Goal: Task Accomplishment & Management: Use online tool/utility

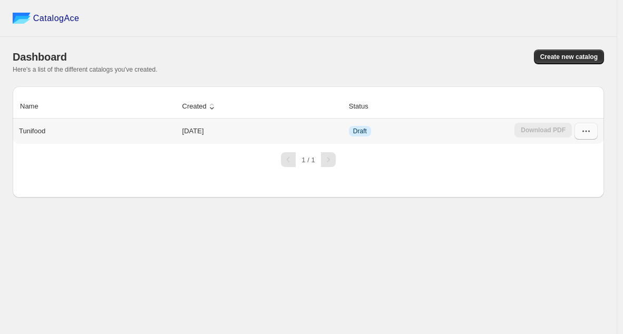
click at [588, 132] on icon "button" at bounding box center [586, 131] width 11 height 11
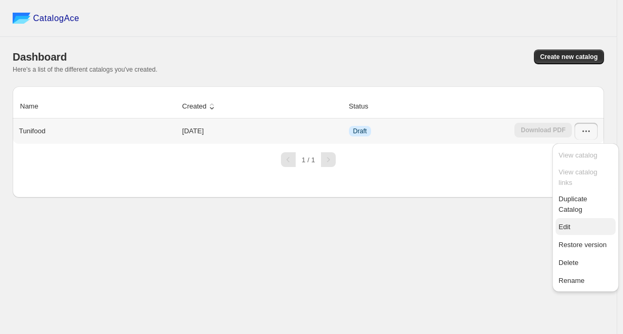
click at [572, 222] on span "Edit" at bounding box center [586, 227] width 54 height 11
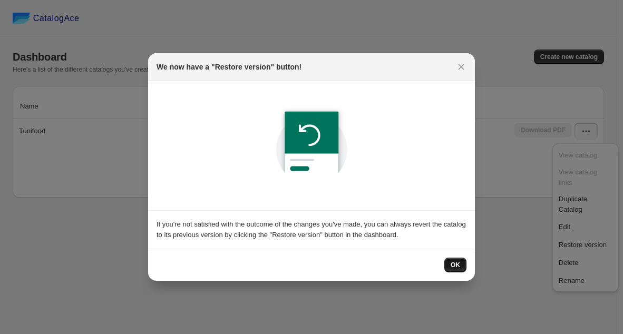
click at [459, 266] on span "OK" at bounding box center [455, 265] width 9 height 8
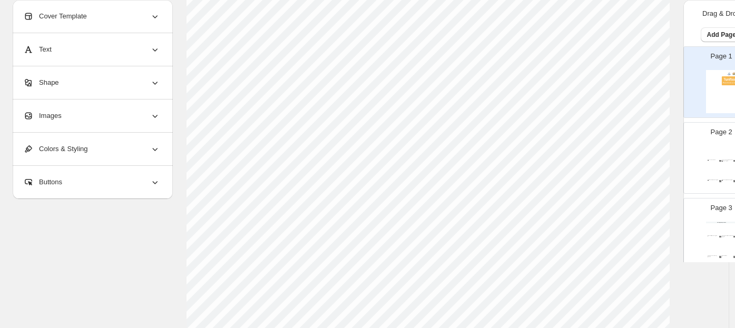
scroll to position [117, 0]
click at [623, 149] on img at bounding box center [731, 154] width 9 height 12
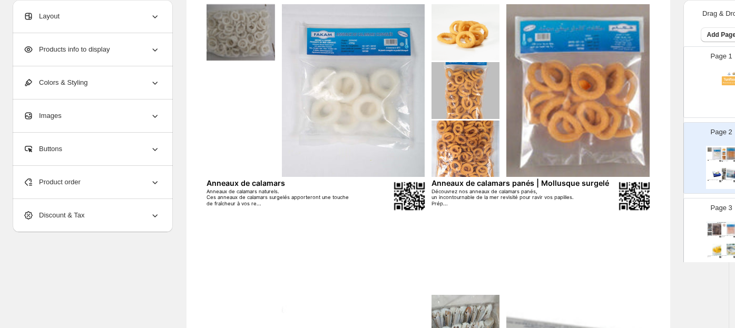
click at [623, 240] on div "Catalogue de produits Crabe entier | crustacé surgelé Brand: Tunifood surgelé C…" at bounding box center [721, 243] width 31 height 43
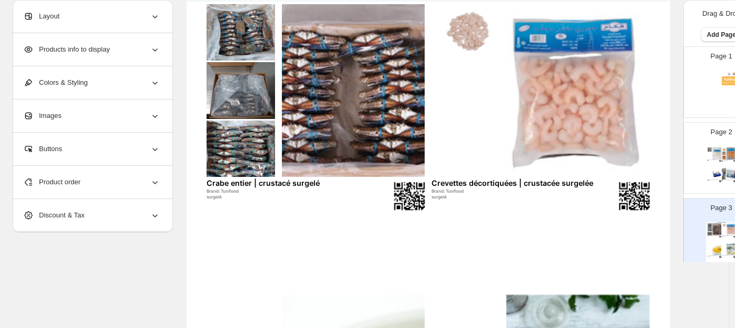
click at [623, 142] on div "Page 2 Anneaux de calamars panés | Mollusque surgelé Découvrez nos anneaux de c…" at bounding box center [717, 154] width 66 height 71
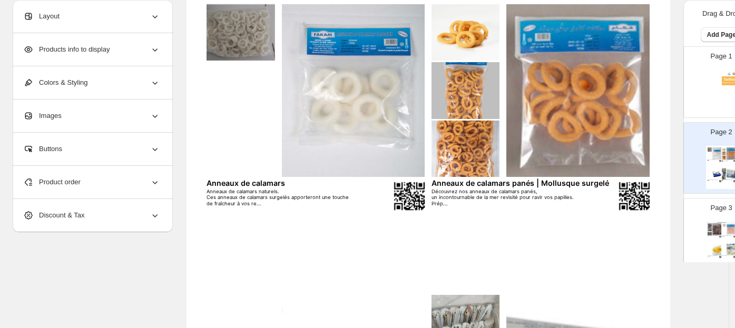
click at [85, 15] on div "Layout" at bounding box center [91, 16] width 137 height 33
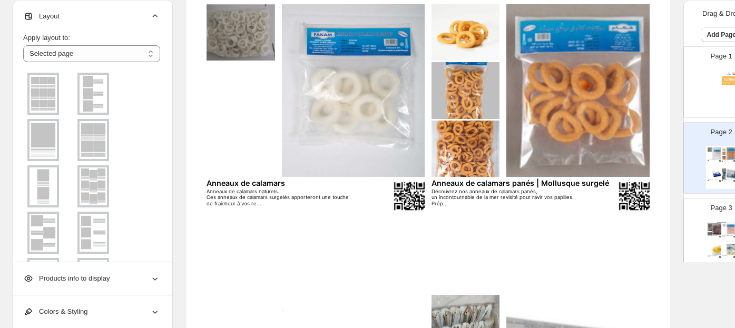
click at [83, 91] on img at bounding box center [93, 94] width 27 height 38
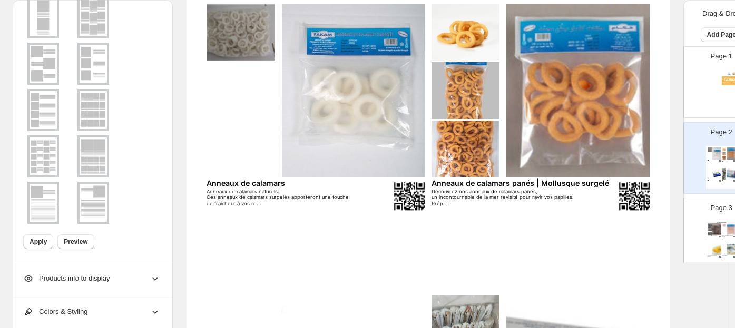
scroll to position [170, 0]
click at [33, 245] on button "Apply" at bounding box center [38, 241] width 30 height 15
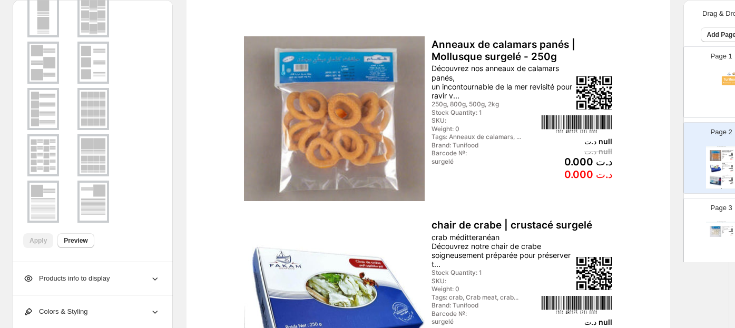
click at [623, 217] on div "Page 3 Catalogue de produits Anneaux de calamars - 250g Anneaux de calamars nat…" at bounding box center [717, 230] width 66 height 71
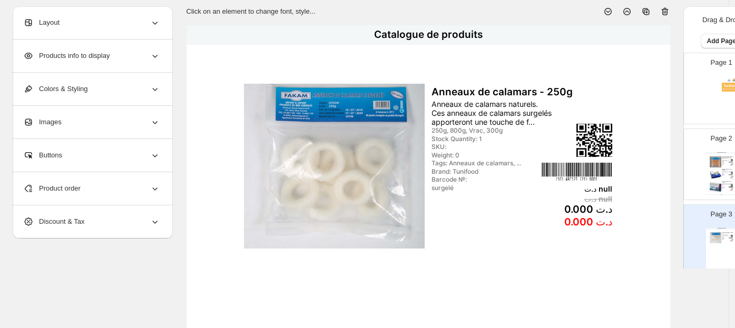
scroll to position [25, 0]
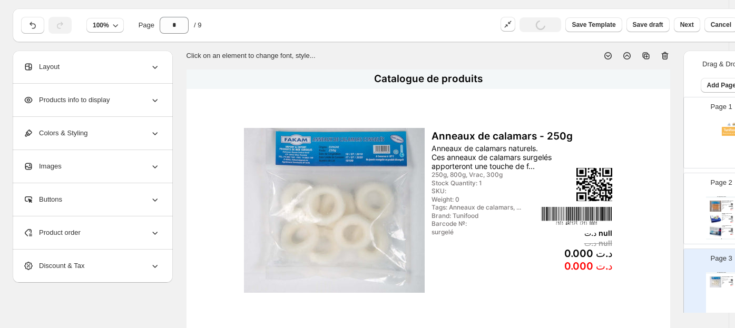
click at [68, 66] on div "Layout" at bounding box center [91, 67] width 137 height 33
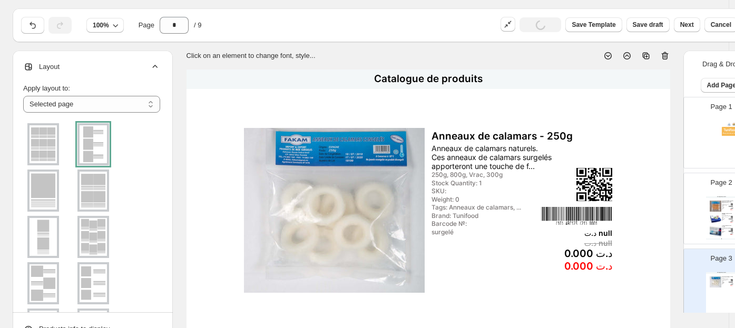
click at [91, 145] on div at bounding box center [93, 144] width 32 height 42
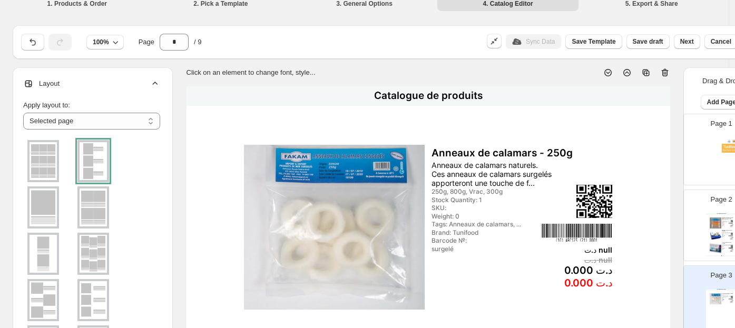
scroll to position [0, 0]
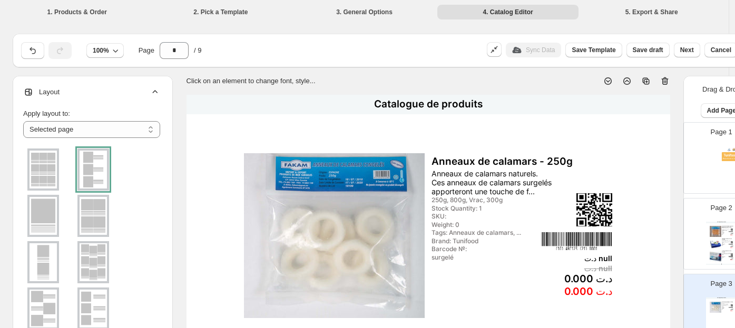
click at [623, 213] on div "Page 2 Catalogue de produits Anneaux de calamars panés | Mollusque surgelé - 25…" at bounding box center [717, 230] width 66 height 71
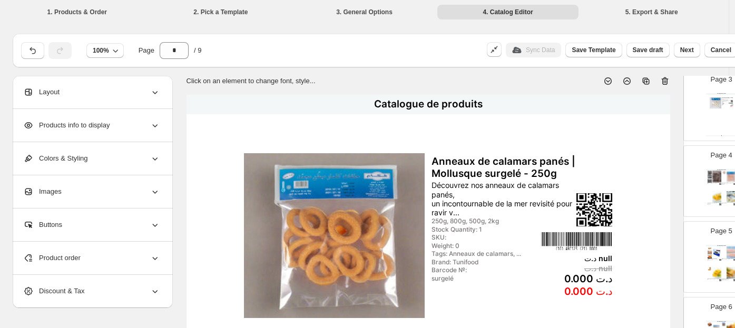
scroll to position [234, 0]
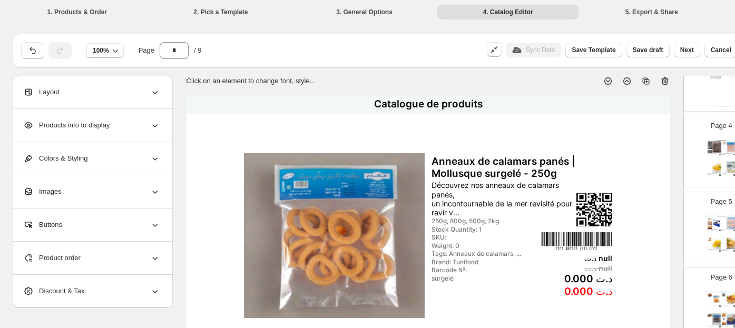
click at [623, 154] on div "surgelé" at bounding box center [712, 154] width 9 height 1
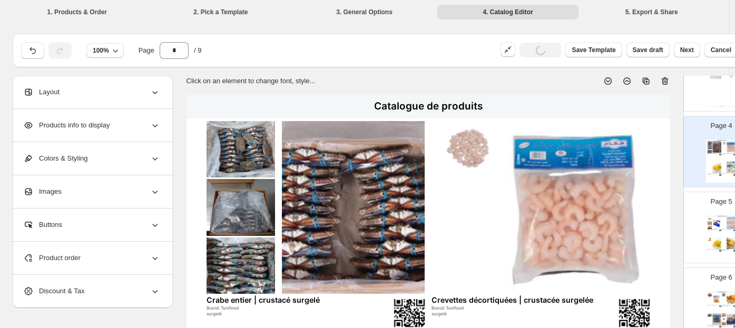
click at [113, 92] on div "Layout" at bounding box center [91, 92] width 137 height 33
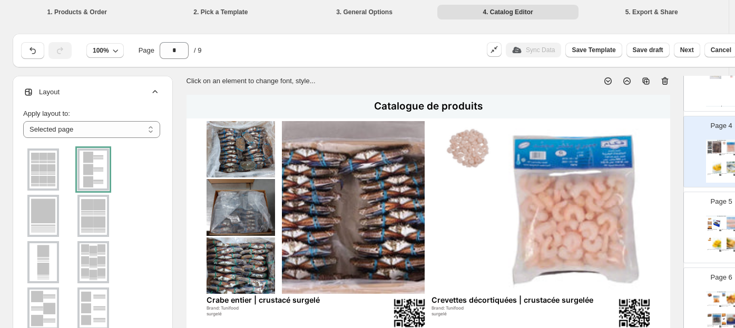
click at [82, 167] on div at bounding box center [93, 170] width 32 height 42
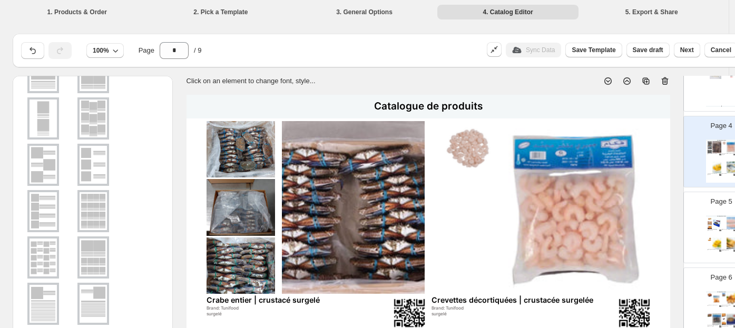
scroll to position [170, 0]
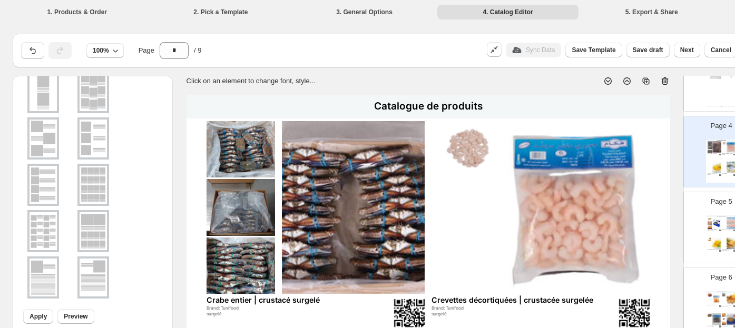
click at [46, 227] on img at bounding box center [43, 231] width 27 height 38
click at [40, 318] on span "Apply" at bounding box center [38, 317] width 17 height 8
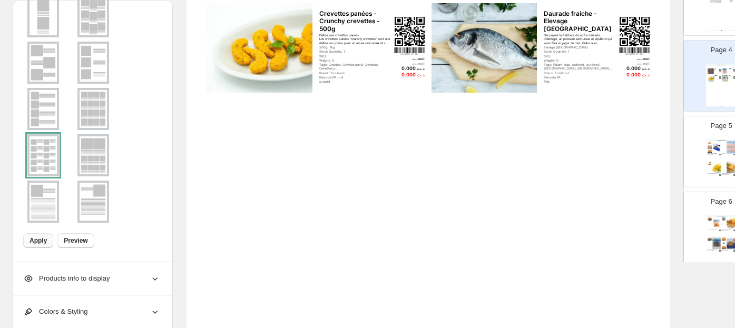
scroll to position [0, 0]
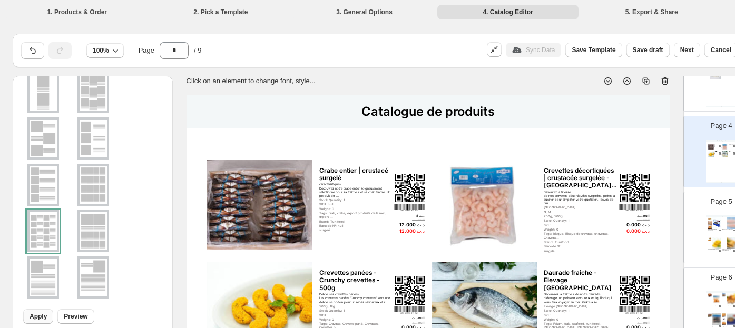
click at [623, 176] on div "Catalogue de produits Crabe entier | crustacé surgelé caractéristiques Découvre…" at bounding box center [721, 161] width 31 height 43
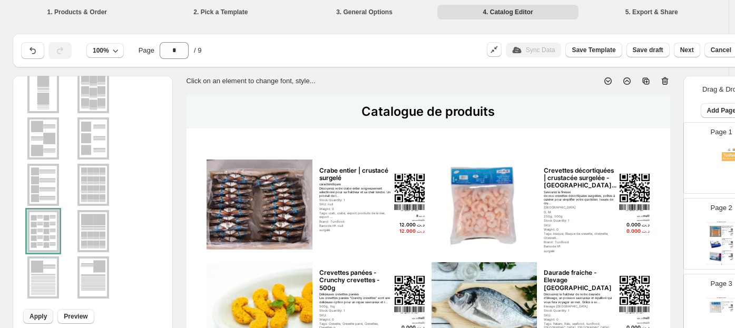
click at [623, 245] on img at bounding box center [716, 244] width 12 height 12
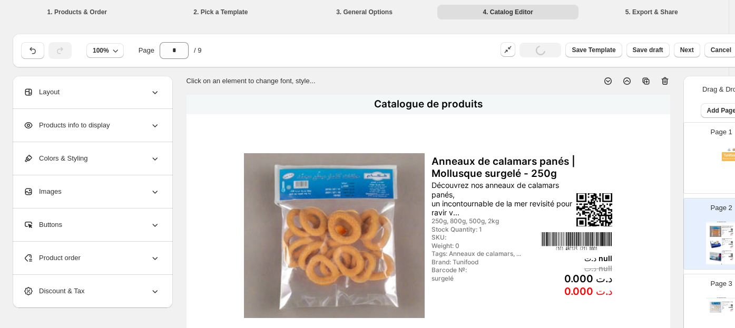
click at [116, 132] on div "Products info to display" at bounding box center [91, 125] width 137 height 33
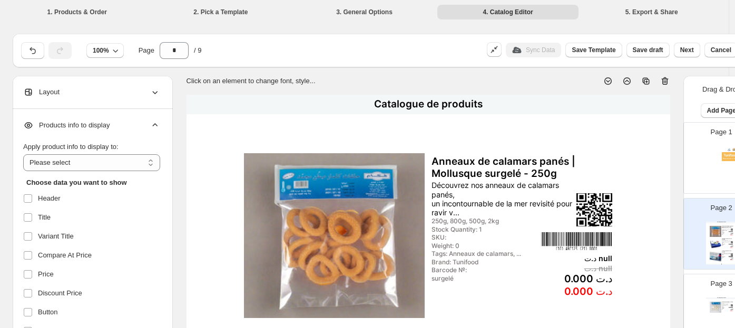
click at [102, 118] on div "Products info to display" at bounding box center [91, 125] width 137 height 33
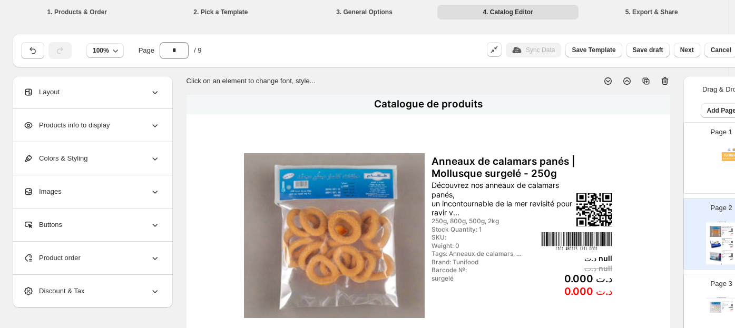
click at [100, 90] on div "Layout" at bounding box center [91, 92] width 137 height 33
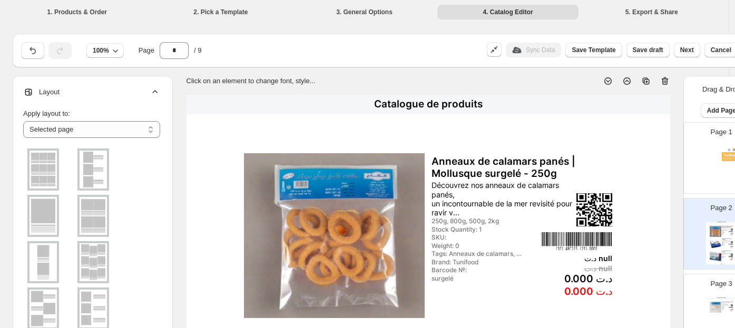
click at [94, 209] on img at bounding box center [93, 216] width 27 height 38
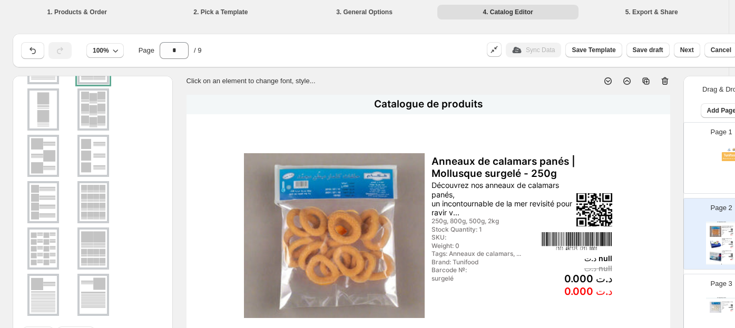
scroll to position [170, 0]
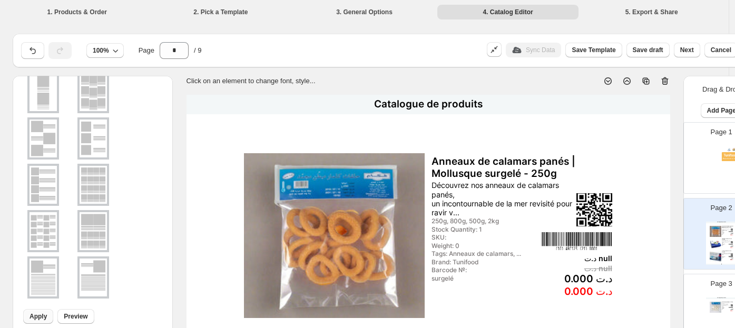
click at [37, 319] on span "Apply" at bounding box center [38, 317] width 17 height 8
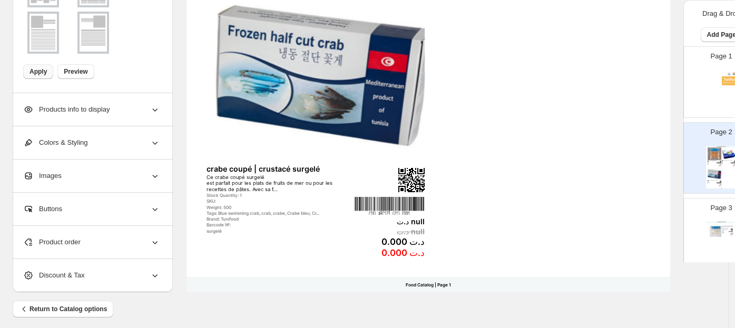
scroll to position [435, 0]
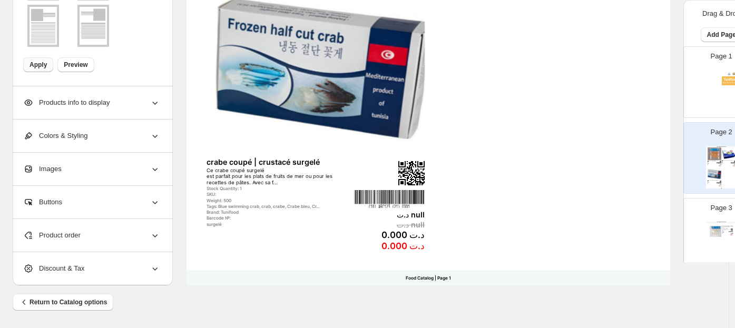
click at [623, 207] on p "Page 3" at bounding box center [722, 208] width 22 height 11
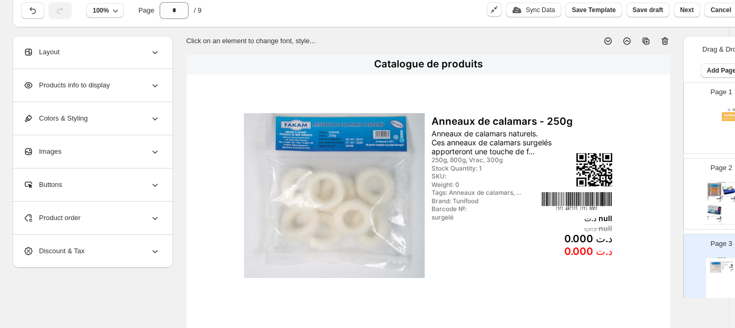
scroll to position [0, 0]
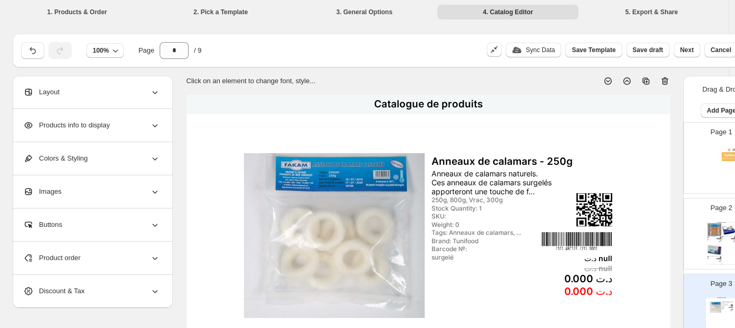
click at [623, 79] on icon at bounding box center [627, 80] width 7 height 7
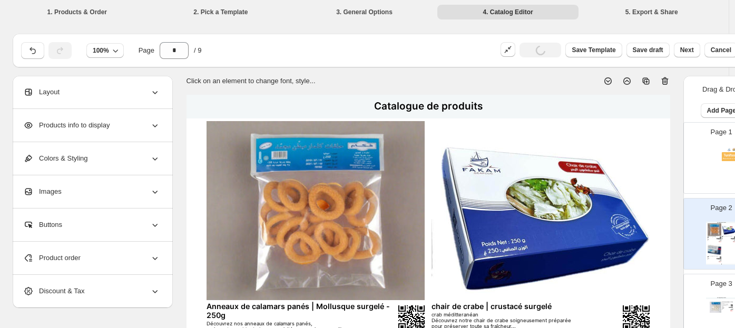
click at [605, 81] on icon at bounding box center [608, 81] width 11 height 11
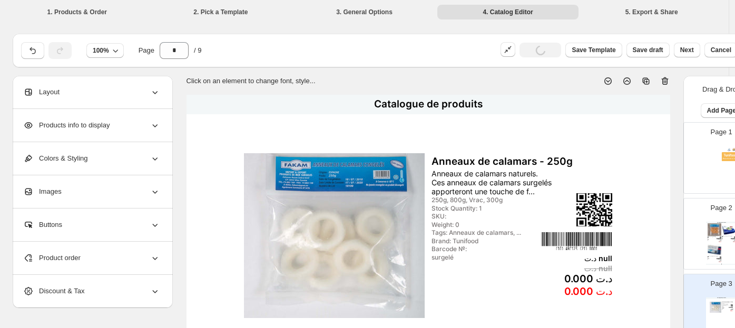
click at [605, 81] on icon at bounding box center [608, 81] width 11 height 11
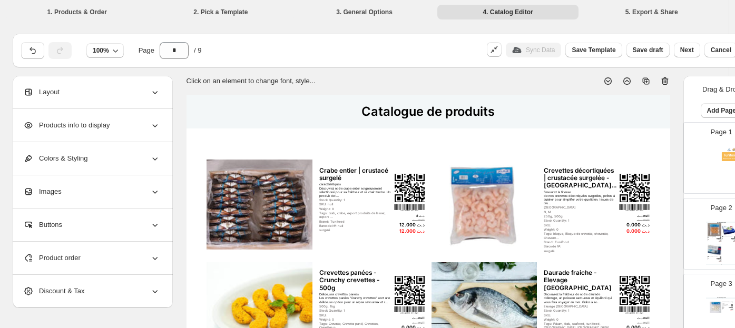
click at [623, 232] on img at bounding box center [715, 229] width 14 height 13
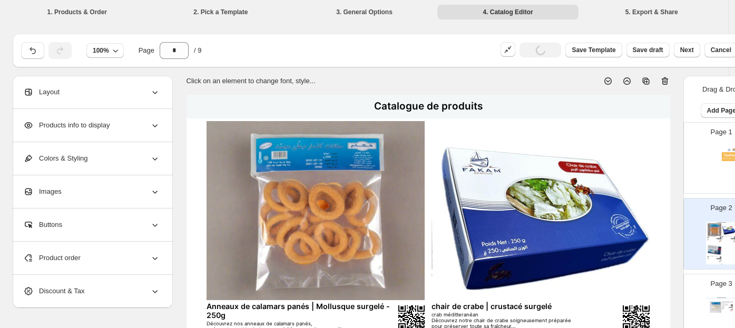
click at [94, 96] on div "Layout" at bounding box center [91, 92] width 137 height 33
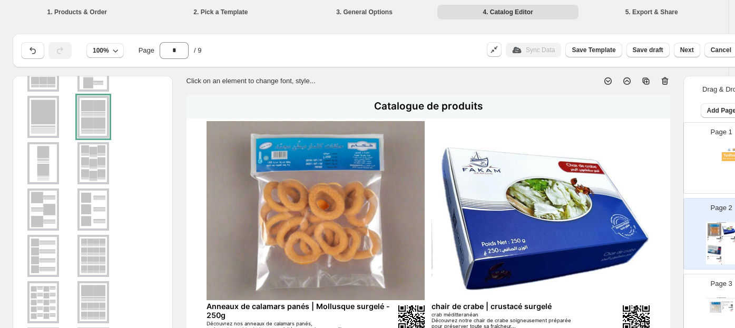
scroll to position [117, 0]
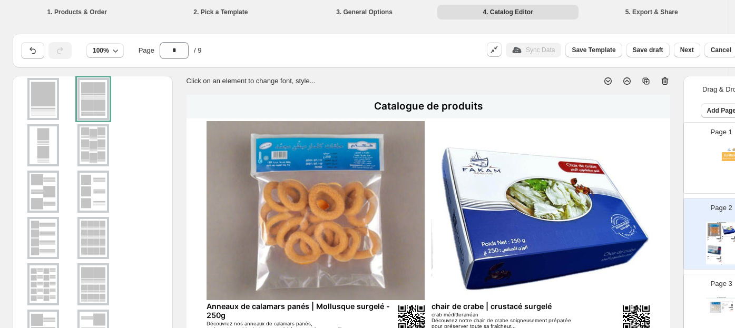
click at [92, 182] on img at bounding box center [93, 192] width 27 height 38
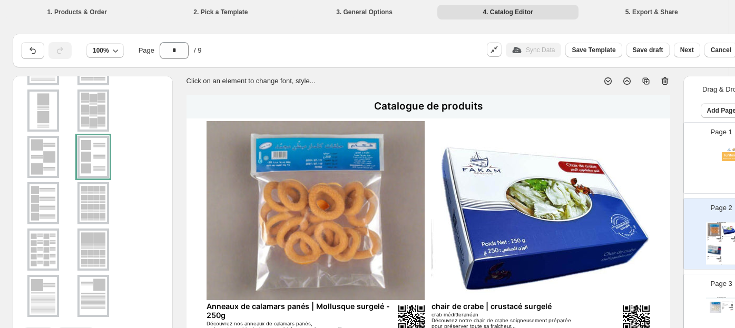
scroll to position [170, 0]
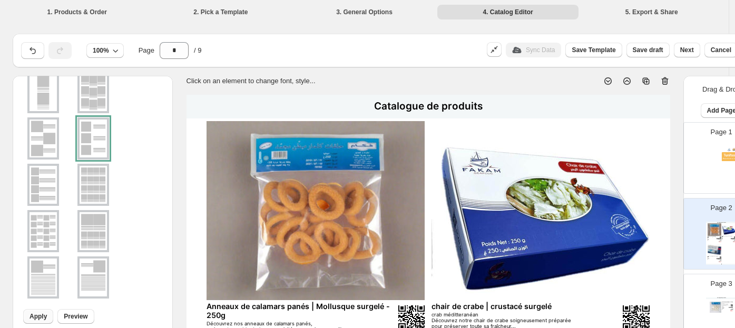
click at [40, 317] on span "Apply" at bounding box center [38, 317] width 17 height 8
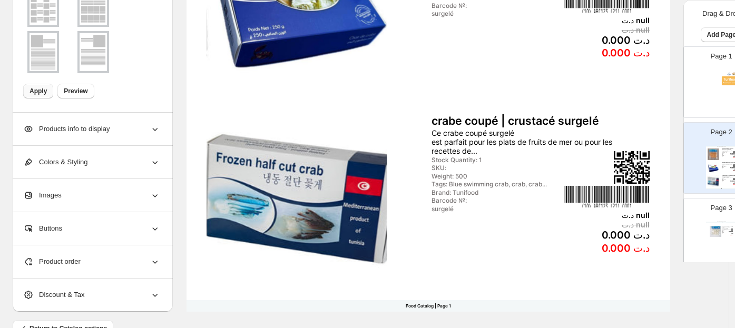
scroll to position [410, 0]
click at [623, 208] on p "Page 3" at bounding box center [722, 208] width 22 height 11
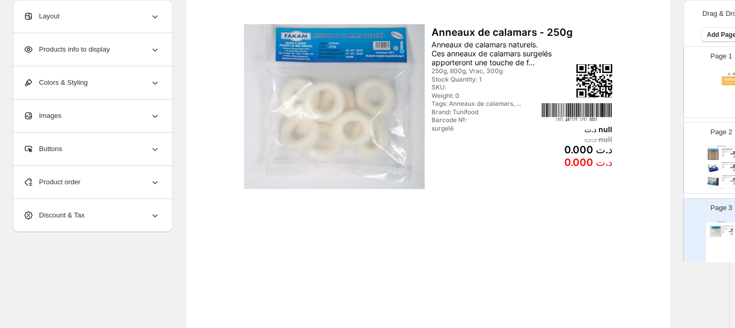
scroll to position [59, 0]
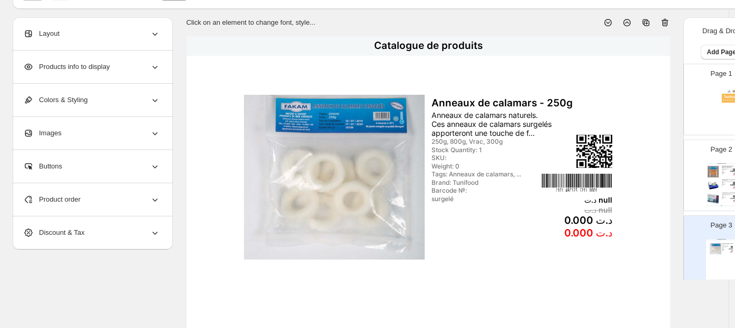
click at [134, 198] on div "Product order" at bounding box center [91, 199] width 137 height 33
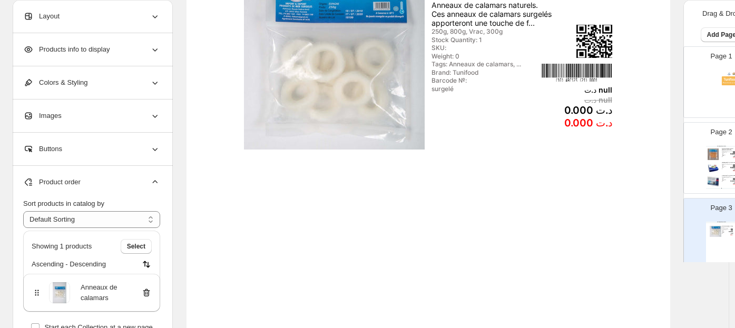
scroll to position [176, 0]
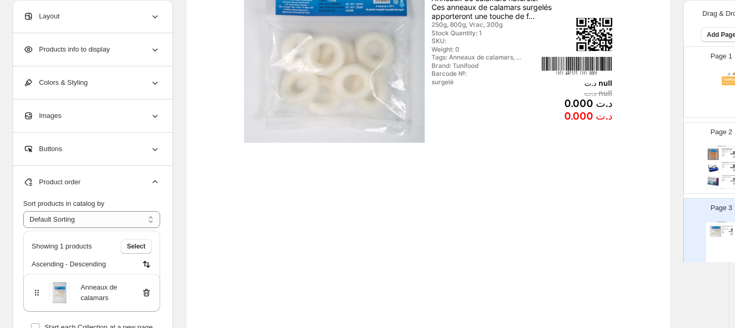
click at [147, 263] on img at bounding box center [146, 264] width 11 height 11
click at [131, 244] on span "Select" at bounding box center [136, 246] width 18 height 8
click at [130, 242] on span "Cancel" at bounding box center [135, 246] width 21 height 8
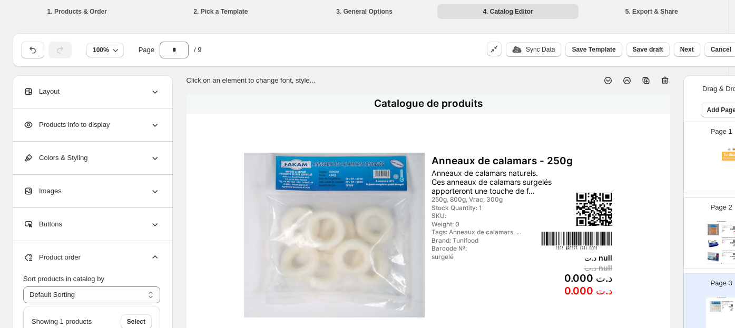
scroll to position [0, 0]
click at [84, 94] on div "Layout" at bounding box center [91, 92] width 137 height 33
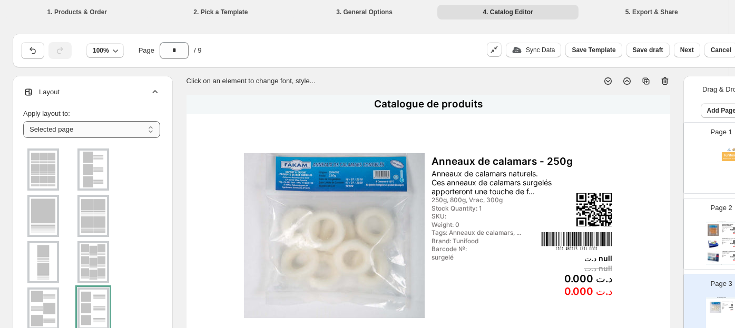
click at [106, 134] on select "**********" at bounding box center [91, 129] width 137 height 17
click at [105, 133] on select "**********" at bounding box center [91, 129] width 137 height 17
click at [623, 224] on div "Page 2 Catalogue de produits Anneaux de calamars panés | Mollusque surgelé - 25…" at bounding box center [717, 230] width 66 height 71
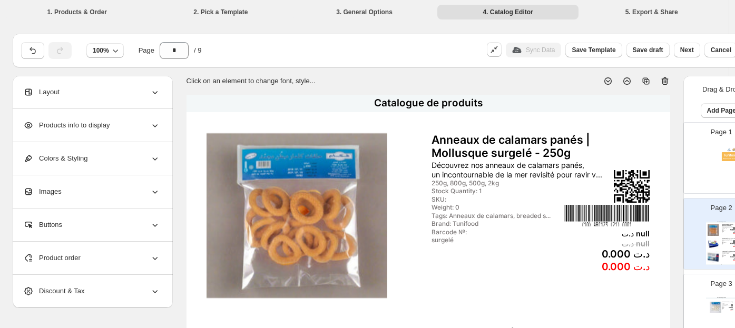
click at [623, 290] on div "Page 3 Catalogue de produits Anneaux de calamars - 250g Anneaux de calamars nat…" at bounding box center [717, 305] width 66 height 71
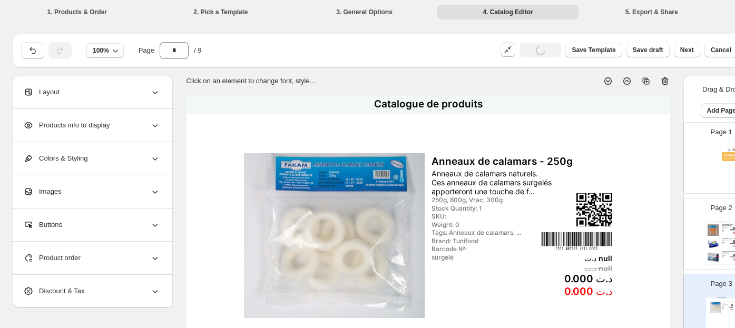
click at [623, 245] on div "Page 2 Catalogue de produits Anneaux de calamars panés | Mollusque surgelé - 25…" at bounding box center [717, 230] width 66 height 71
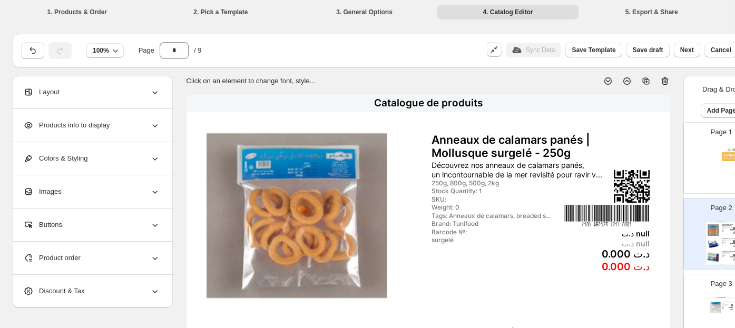
click at [82, 134] on div "Products info to display" at bounding box center [91, 125] width 137 height 33
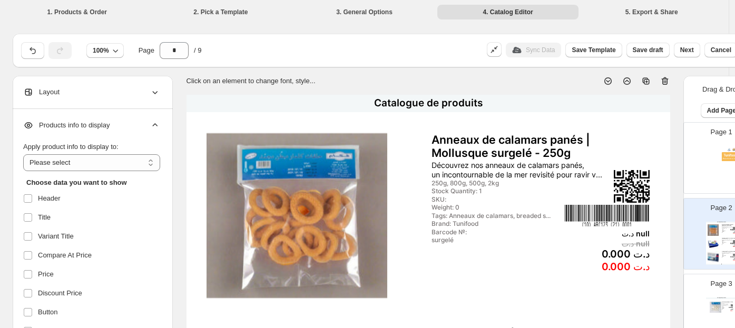
click at [74, 133] on div "Products info to display" at bounding box center [91, 125] width 137 height 33
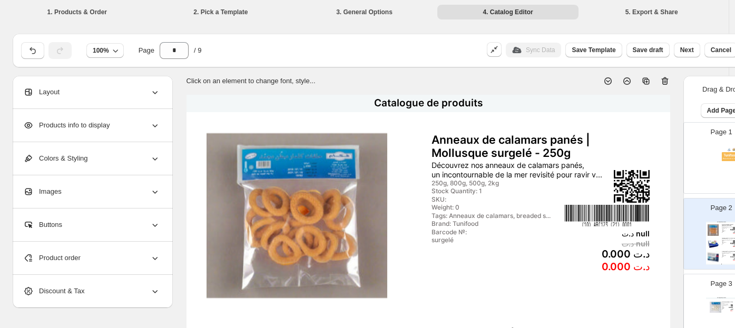
click at [87, 97] on div "Layout" at bounding box center [91, 92] width 137 height 33
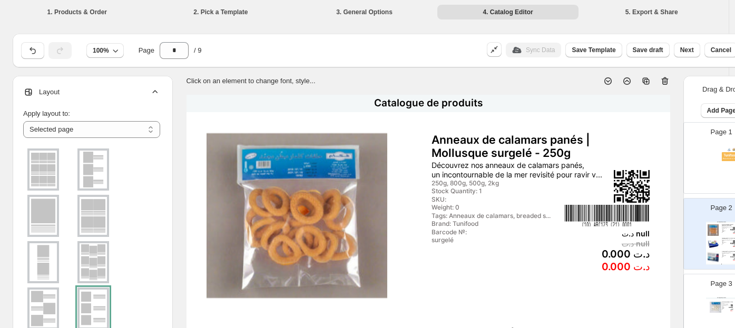
click at [51, 211] on img at bounding box center [43, 216] width 27 height 38
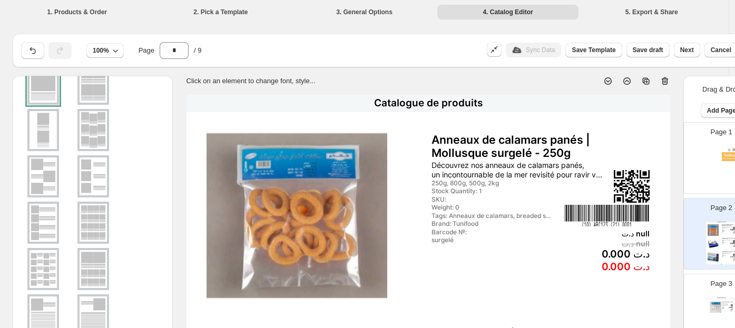
scroll to position [170, 0]
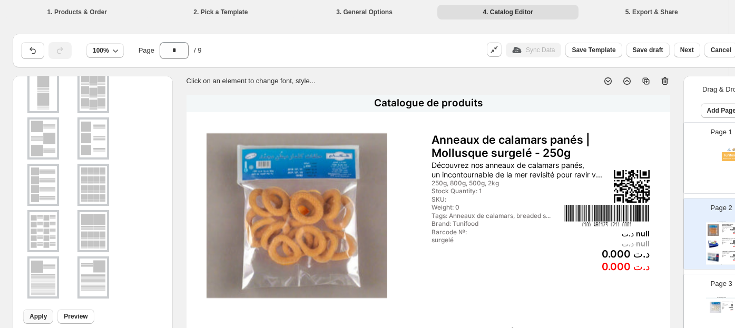
click at [50, 314] on button "Apply" at bounding box center [38, 316] width 30 height 15
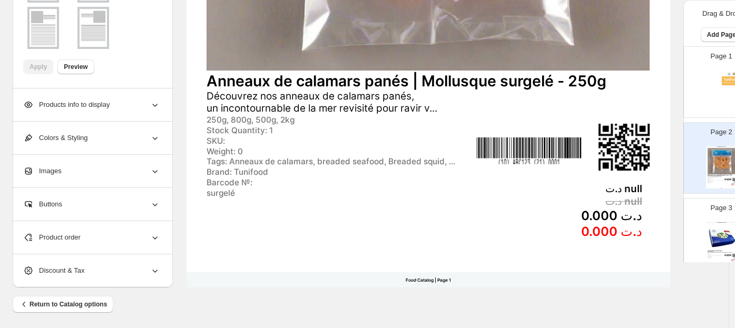
scroll to position [435, 0]
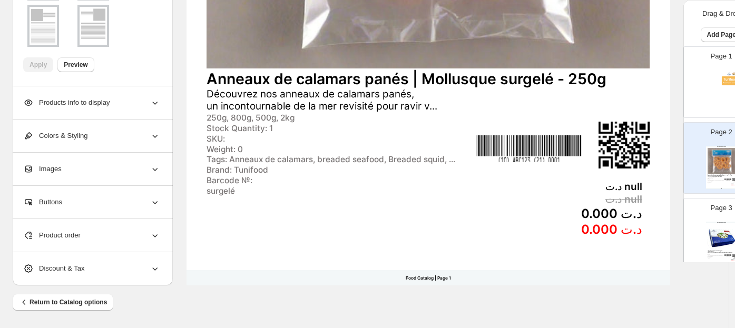
click at [623, 207] on p "Page 3" at bounding box center [722, 208] width 22 height 11
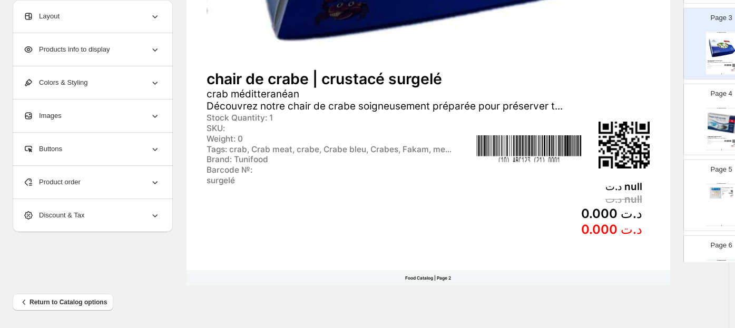
scroll to position [234, 0]
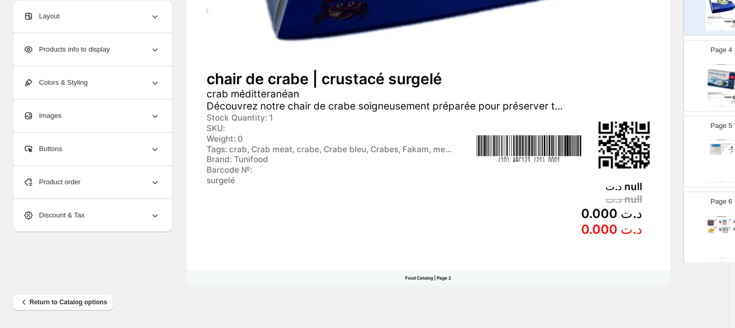
click at [623, 64] on div "Page 4 Catalogue de produits crabe coupé | crustacé surgelé Ce crabe coupé surg…" at bounding box center [717, 71] width 66 height 71
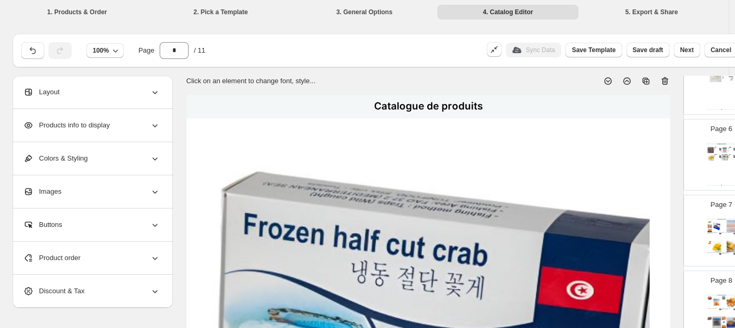
scroll to position [410, 0]
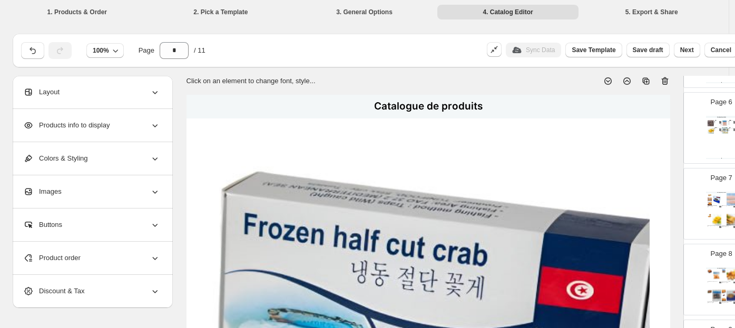
click at [623, 140] on div "Catalogue de produits Crabe entier | crustacé surgelé caractéristiques Découvre…" at bounding box center [721, 137] width 31 height 43
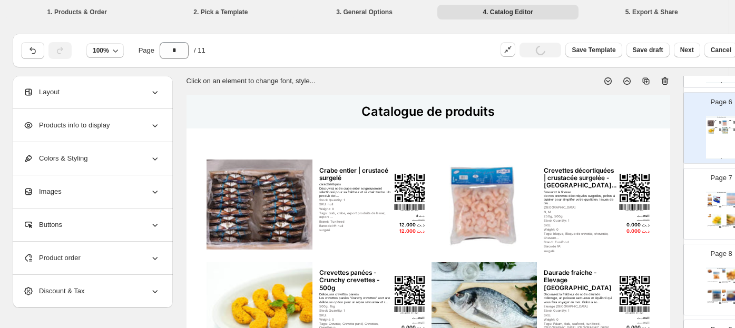
click at [114, 94] on div "Layout" at bounding box center [91, 92] width 137 height 33
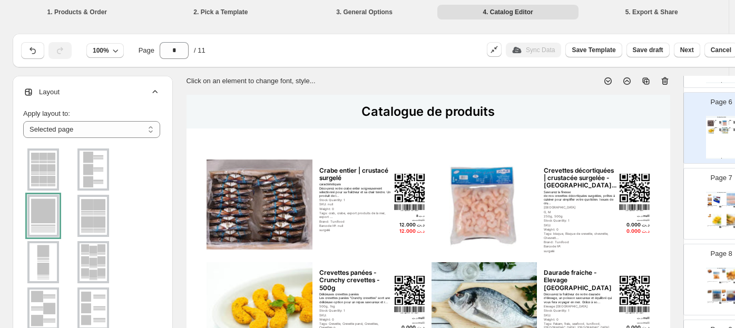
click at [41, 211] on div at bounding box center [43, 216] width 32 height 42
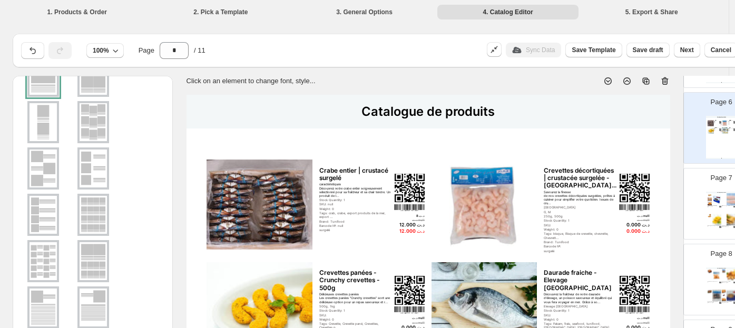
scroll to position [170, 0]
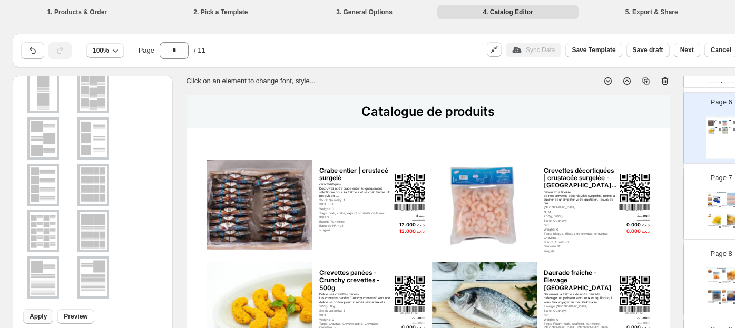
click at [37, 317] on span "Apply" at bounding box center [38, 317] width 17 height 8
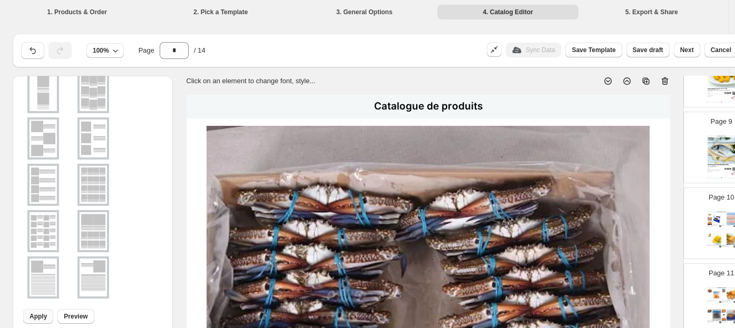
scroll to position [644, 0]
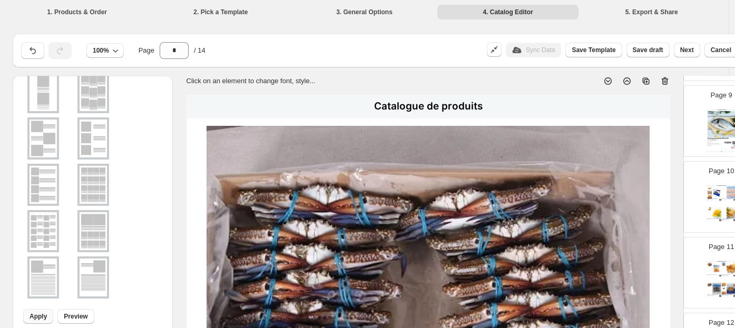
click at [623, 198] on img at bounding box center [717, 193] width 9 height 12
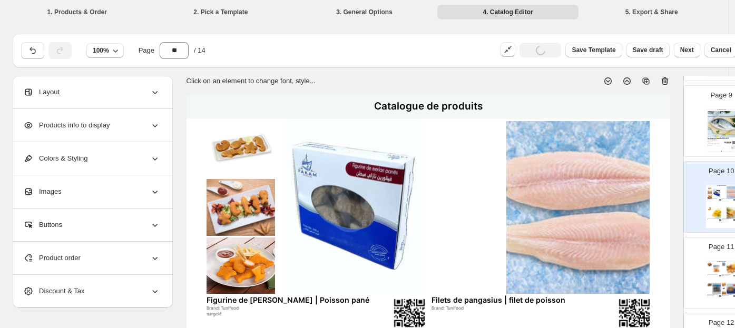
scroll to position [0, 0]
click at [78, 85] on div "Layout" at bounding box center [91, 92] width 137 height 33
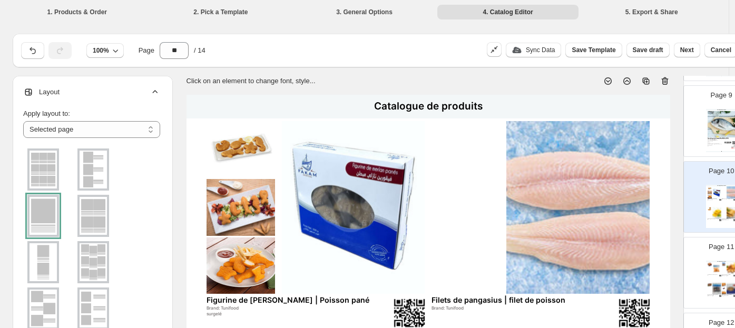
click at [51, 215] on div at bounding box center [43, 216] width 32 height 42
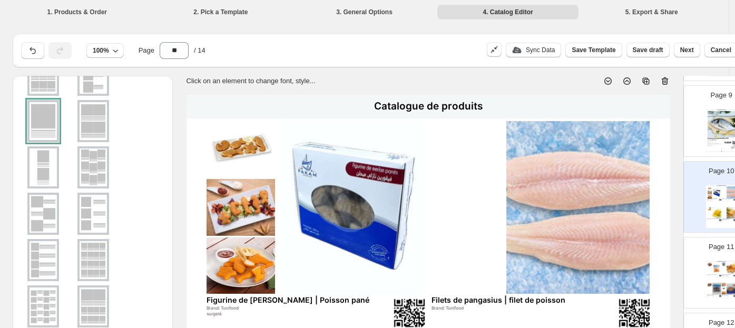
scroll to position [170, 0]
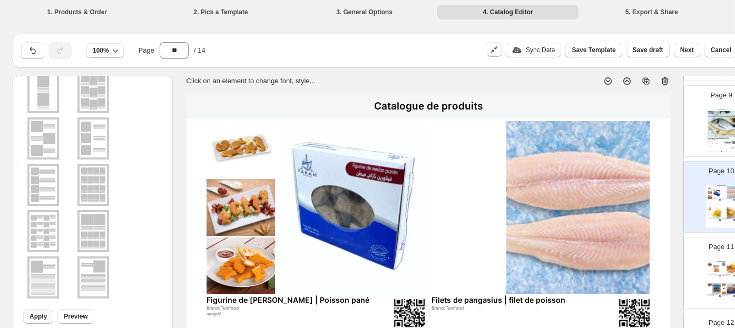
click at [45, 320] on span "Apply" at bounding box center [38, 317] width 17 height 8
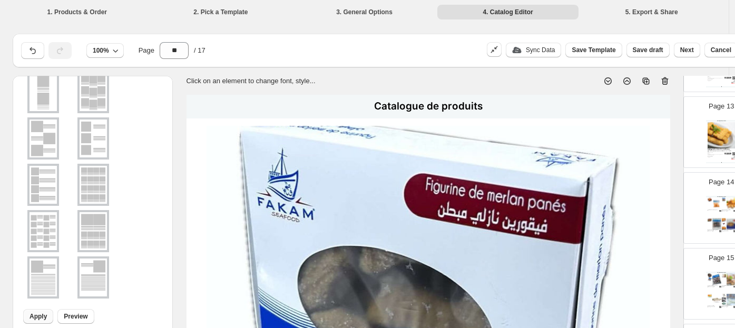
scroll to position [995, 0]
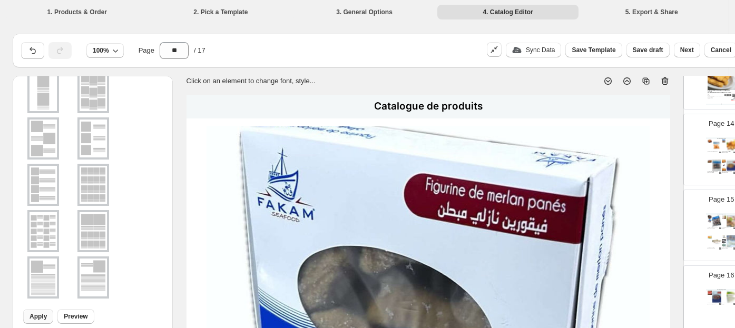
click at [623, 139] on img at bounding box center [717, 145] width 9 height 12
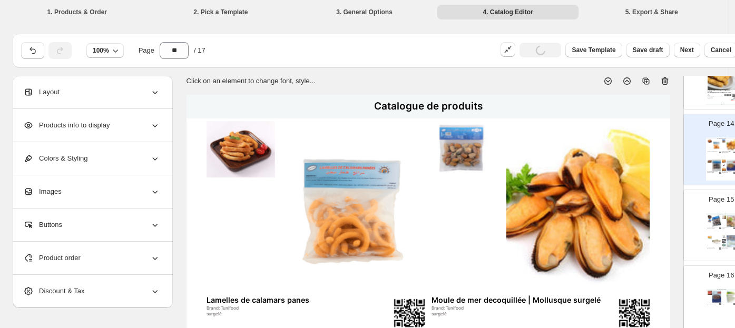
scroll to position [0, 0]
click at [119, 95] on div "Layout" at bounding box center [91, 92] width 137 height 33
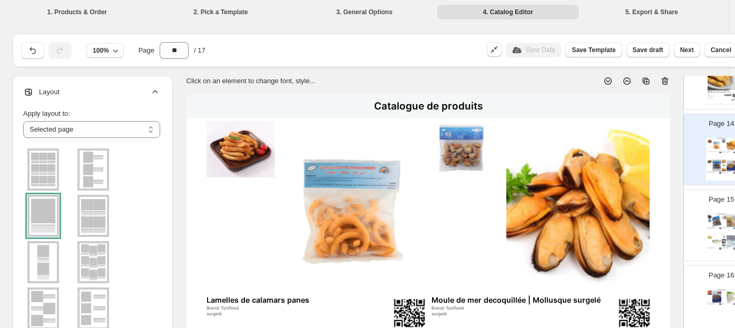
click at [45, 222] on div at bounding box center [43, 216] width 32 height 42
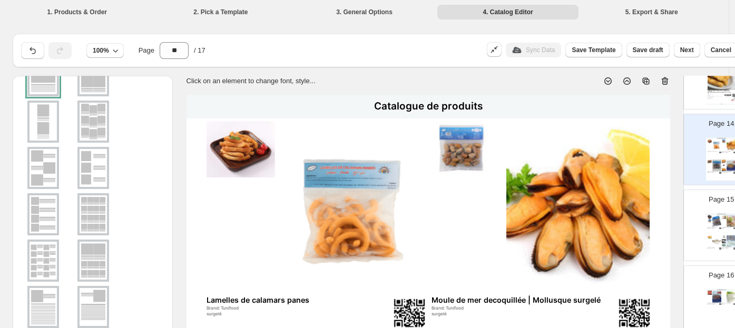
scroll to position [170, 0]
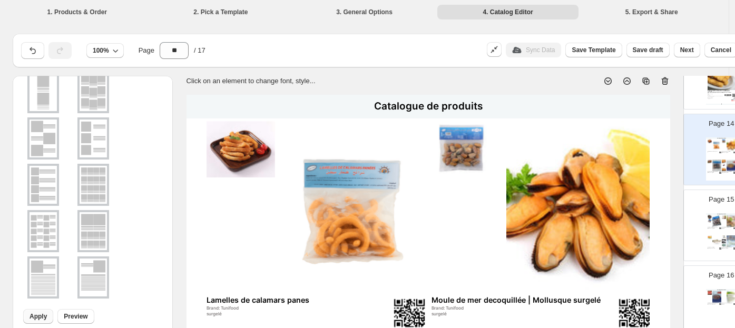
click at [39, 313] on span "Apply" at bounding box center [38, 317] width 17 height 8
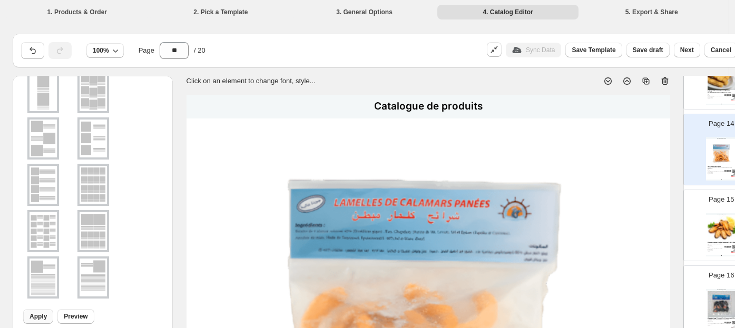
click at [550, 49] on div "Sync Data" at bounding box center [533, 50] width 55 height 15
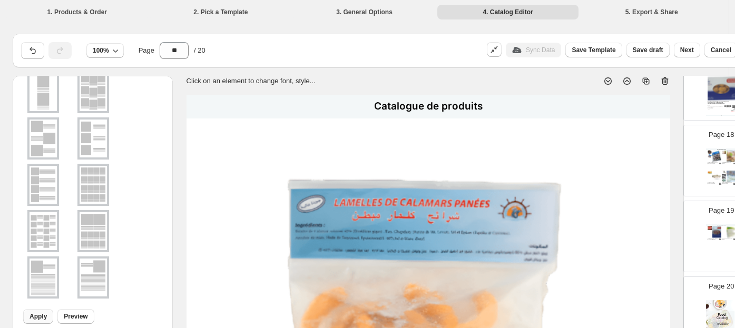
scroll to position [1288, 0]
click at [623, 138] on p "Page 18" at bounding box center [721, 134] width 25 height 11
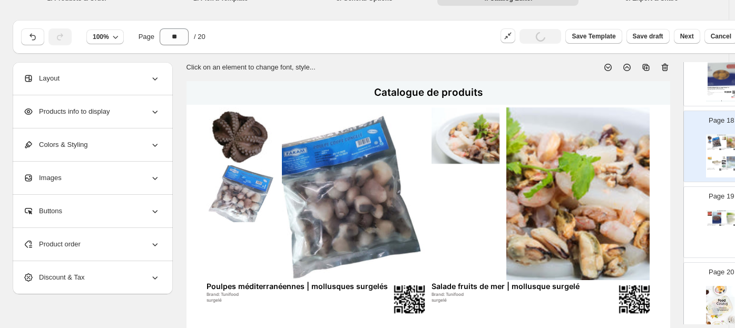
scroll to position [59, 0]
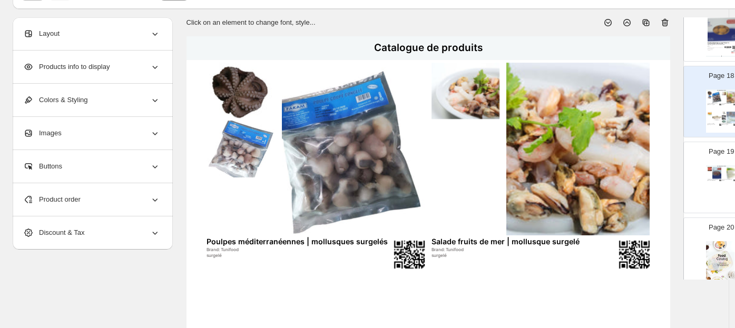
click at [131, 31] on div "Layout" at bounding box center [91, 33] width 137 height 33
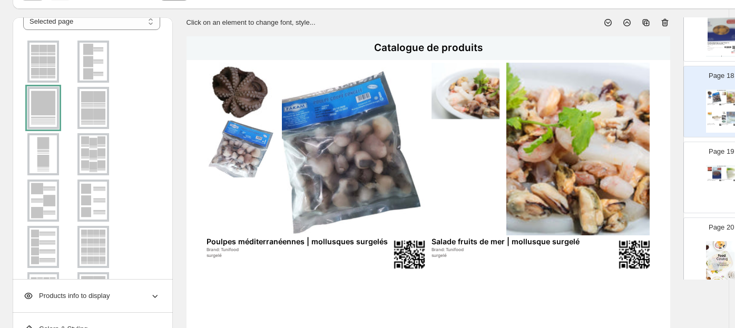
scroll to position [170, 0]
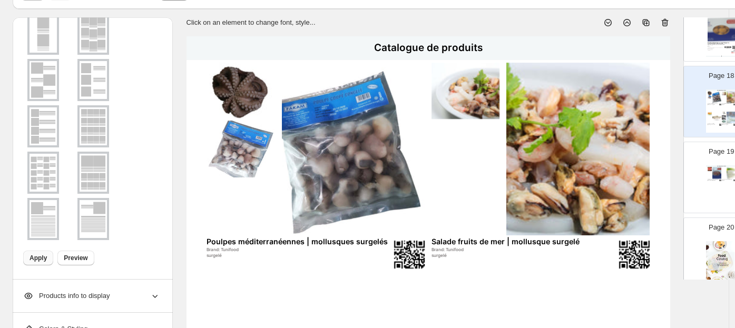
click at [33, 261] on span "Apply" at bounding box center [38, 258] width 17 height 8
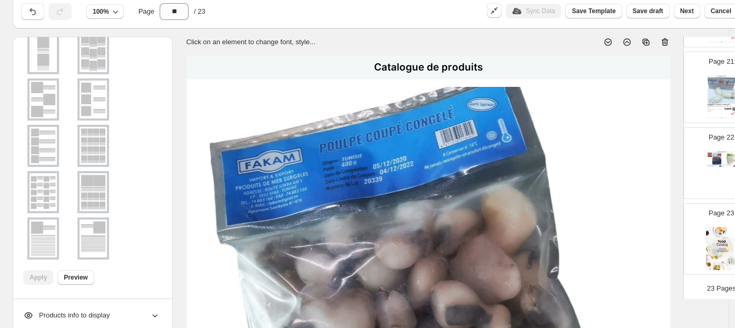
scroll to position [59, 0]
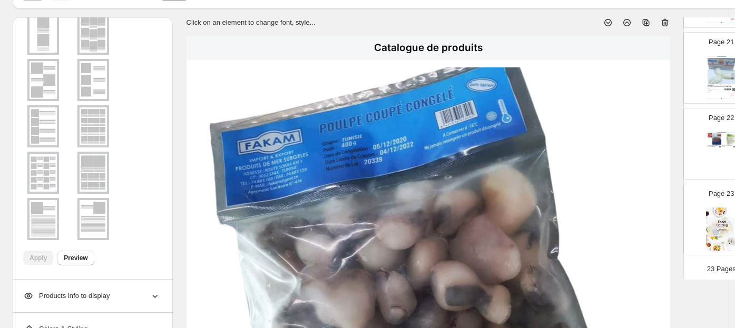
click at [623, 169] on div "Catalogue de produits Surimi de Crabe Authentique | Goût Exquis & Qualité Premi…" at bounding box center [721, 153] width 31 height 43
type input "**"
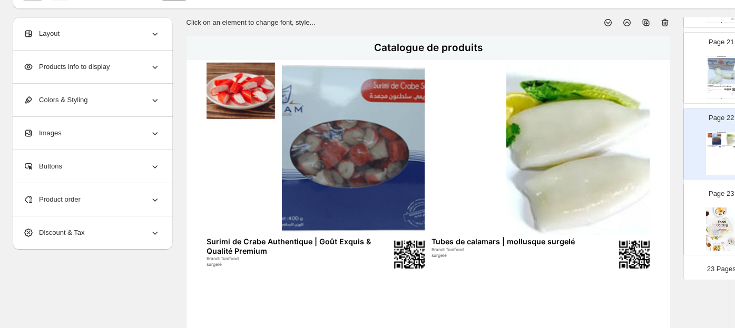
scroll to position [0, 0]
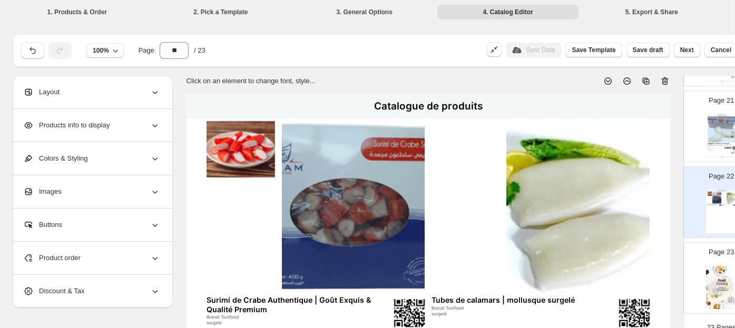
click at [129, 93] on div "Layout" at bounding box center [91, 92] width 137 height 33
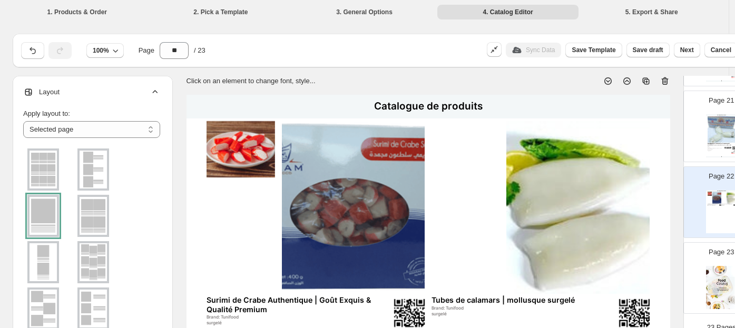
click at [50, 216] on div at bounding box center [43, 216] width 32 height 42
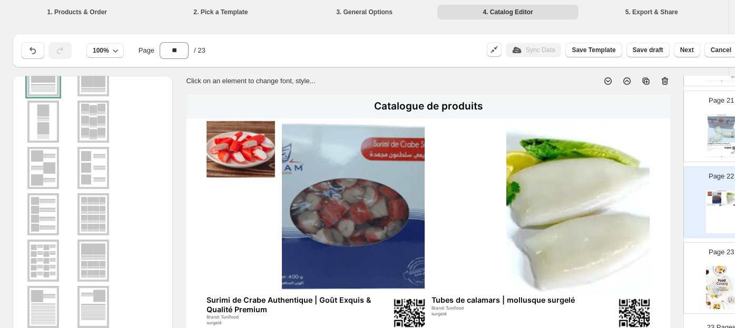
scroll to position [170, 0]
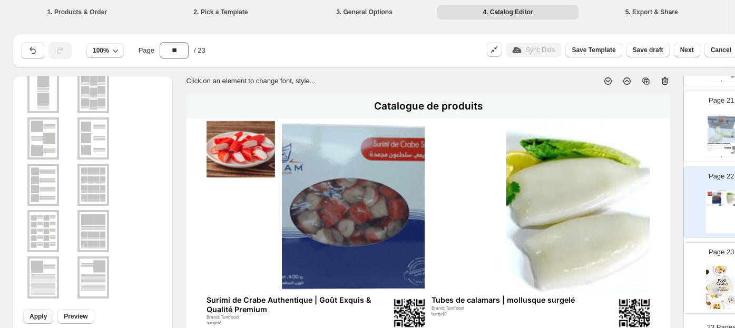
click at [46, 316] on button "Apply" at bounding box center [38, 316] width 30 height 15
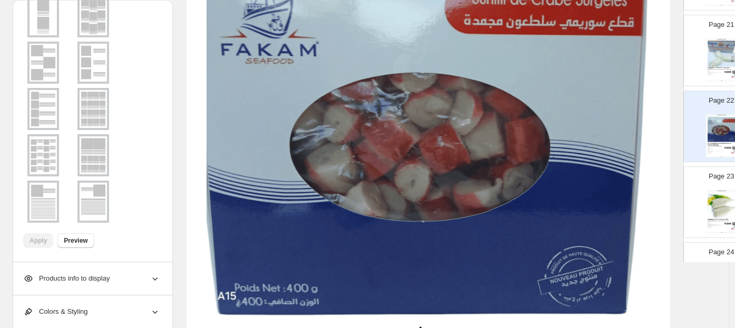
scroll to position [172, 0]
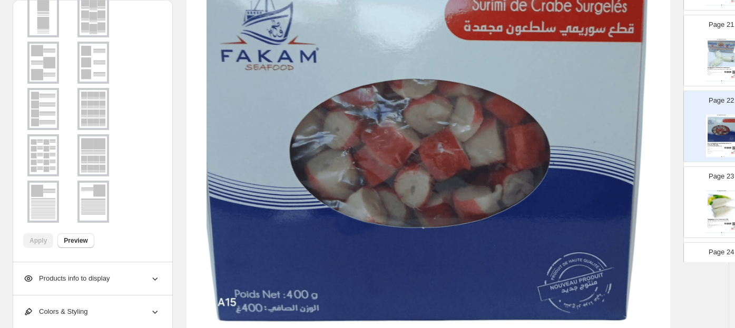
click at [81, 284] on span "Products info to display" at bounding box center [66, 279] width 86 height 11
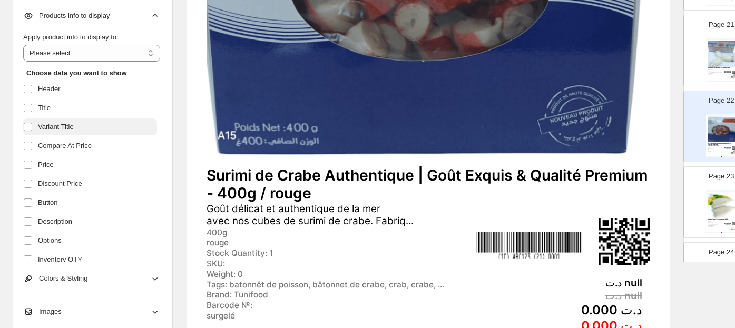
scroll to position [348, 0]
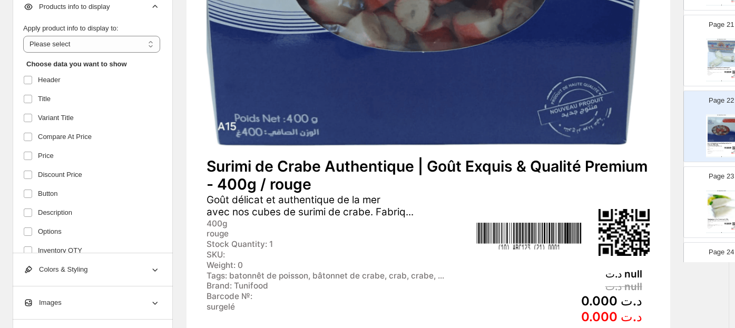
click at [94, 40] on div "**********" at bounding box center [91, 38] width 137 height 30
click at [93, 52] on select "**********" at bounding box center [91, 44] width 137 height 17
select select "*********"
click at [23, 41] on select "**********" at bounding box center [91, 44] width 137 height 17
click at [61, 123] on span "Variant Title" at bounding box center [56, 118] width 36 height 11
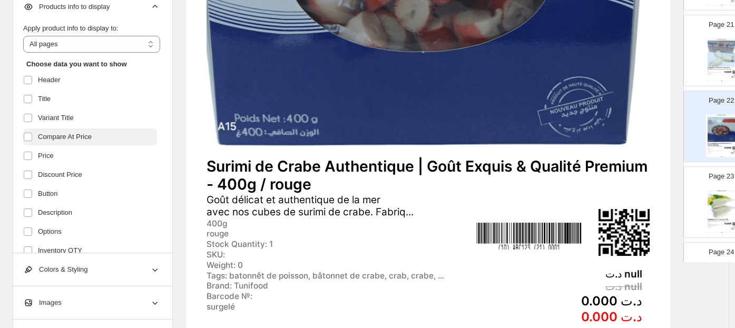
click at [63, 142] on span "Compare At Price" at bounding box center [65, 137] width 54 height 11
click at [57, 161] on label "Price" at bounding box center [90, 156] width 134 height 17
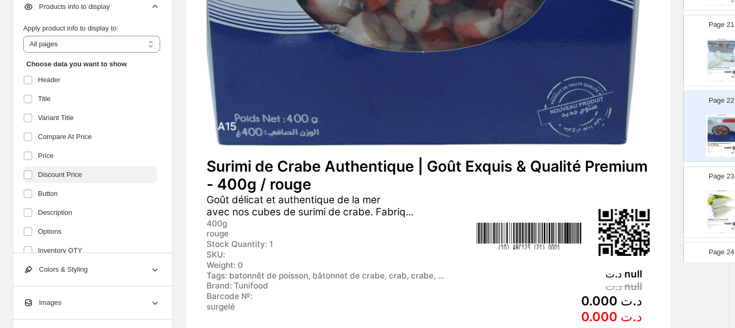
click at [56, 180] on span "Discount Price" at bounding box center [60, 175] width 44 height 11
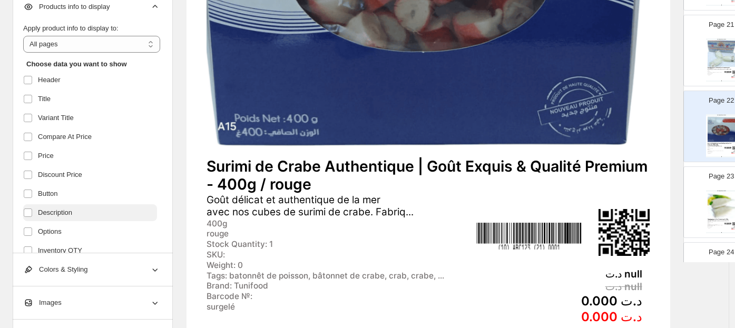
click at [50, 209] on label "Description" at bounding box center [90, 213] width 134 height 17
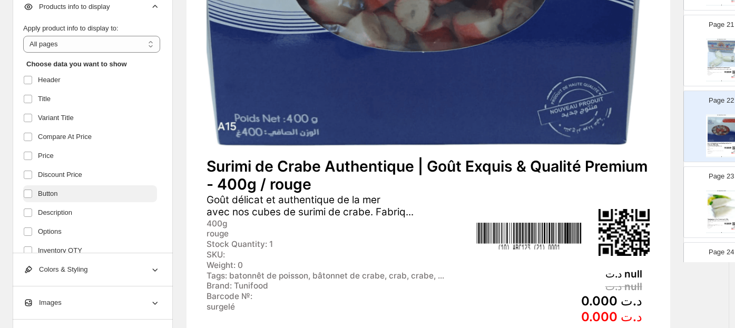
click at [52, 196] on span "Button" at bounding box center [48, 194] width 20 height 11
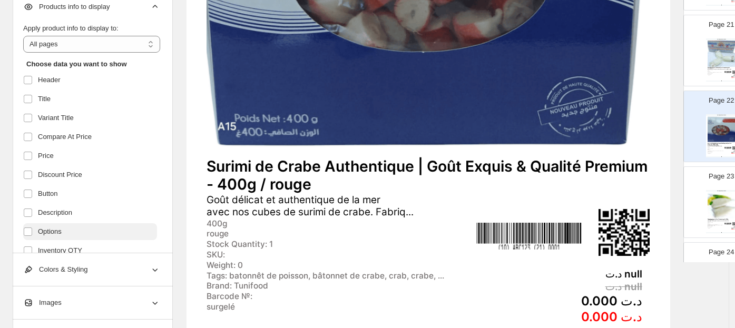
click at [61, 237] on span "Options" at bounding box center [50, 232] width 24 height 11
click at [62, 235] on label "Options" at bounding box center [90, 231] width 134 height 17
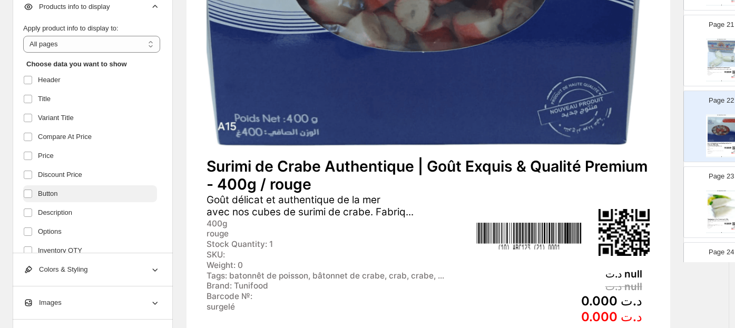
scroll to position [59, 0]
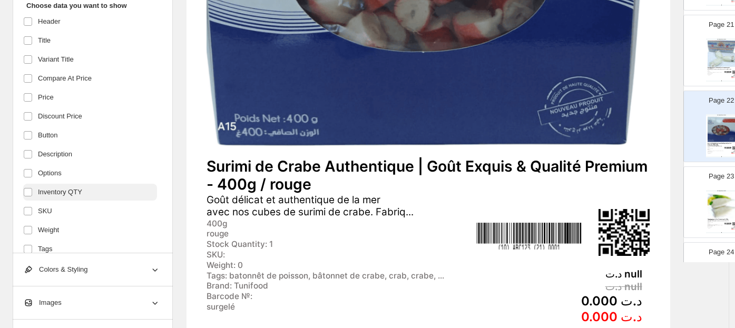
click at [64, 198] on span "Inventory QTY" at bounding box center [60, 192] width 44 height 11
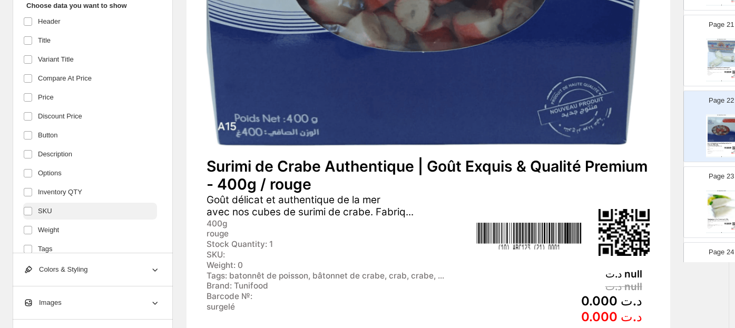
click at [60, 216] on label "SKU" at bounding box center [90, 211] width 134 height 17
click at [60, 248] on label "Tags" at bounding box center [90, 249] width 134 height 17
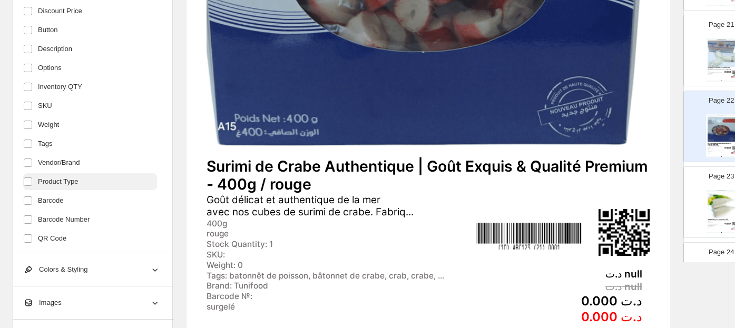
scroll to position [176, 0]
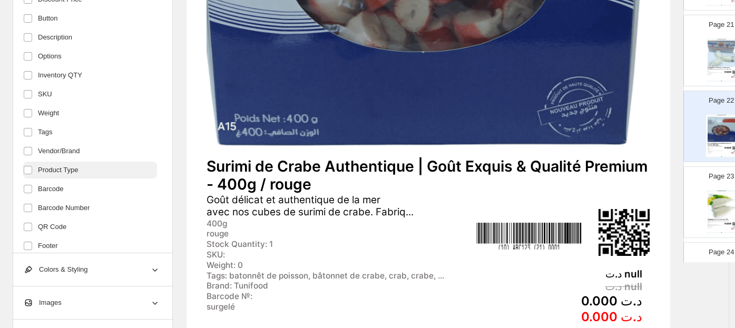
click at [65, 172] on span "Product Type" at bounding box center [58, 170] width 40 height 11
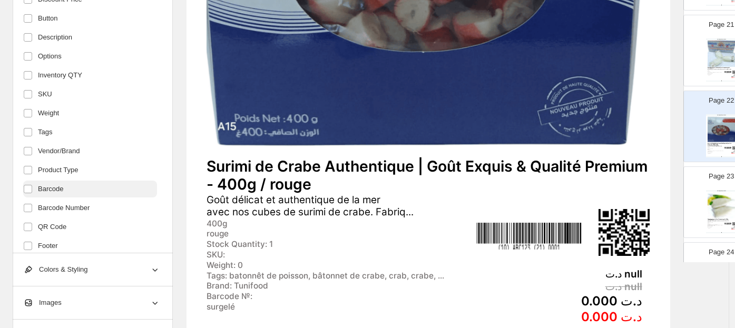
click at [57, 195] on span "Barcode" at bounding box center [50, 189] width 25 height 11
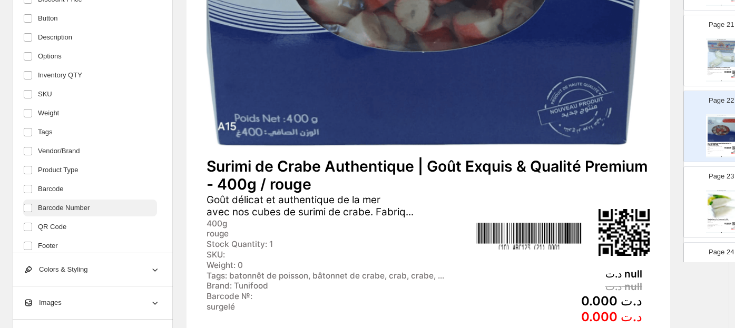
click at [58, 210] on span "Barcode Number" at bounding box center [64, 208] width 52 height 11
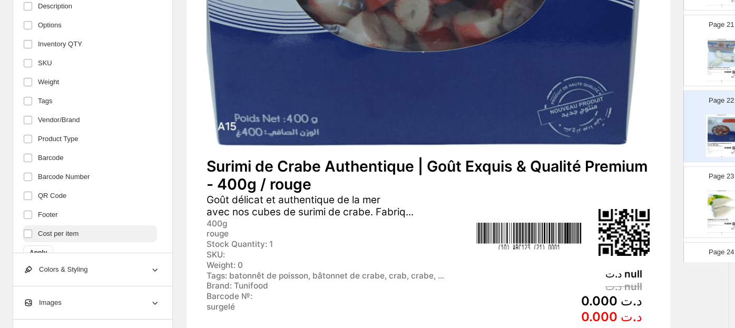
scroll to position [219, 0]
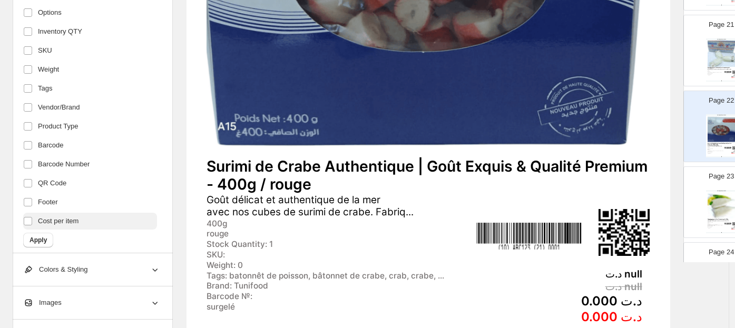
click at [59, 225] on span "Cost per item" at bounding box center [58, 221] width 41 height 11
click at [48, 239] on button "Apply" at bounding box center [38, 240] width 30 height 15
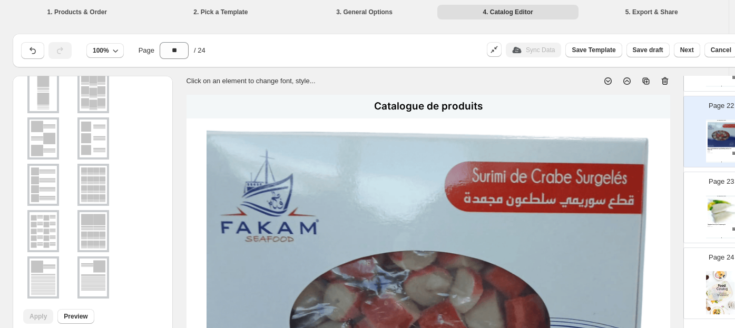
scroll to position [1626, 0]
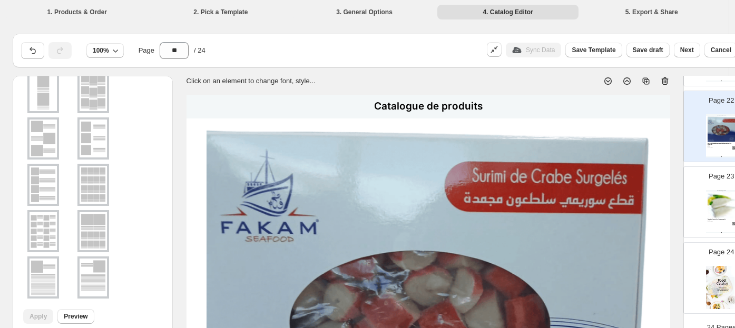
click at [623, 212] on img at bounding box center [722, 205] width 28 height 26
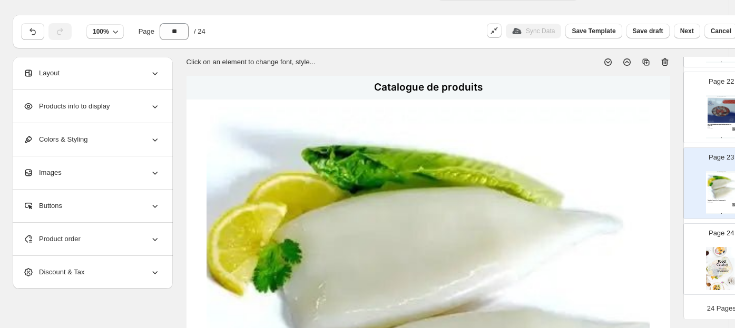
scroll to position [0, 0]
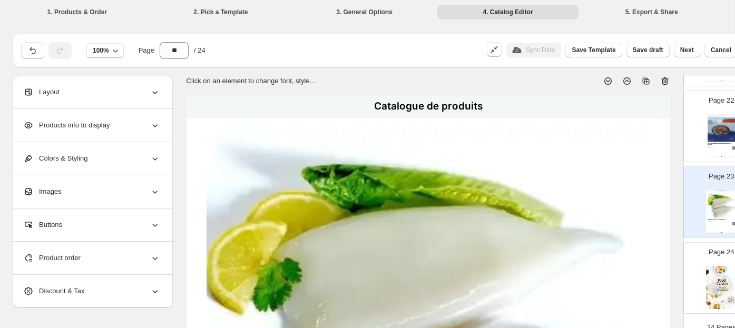
click at [540, 51] on div "Sync Data" at bounding box center [533, 50] width 55 height 15
click at [623, 132] on img at bounding box center [722, 129] width 28 height 26
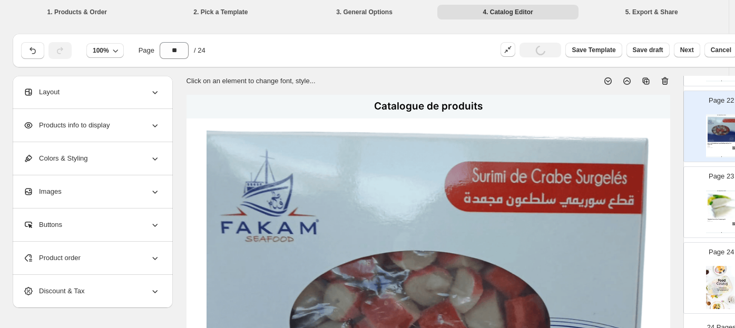
click at [623, 201] on img at bounding box center [722, 205] width 28 height 26
type input "**"
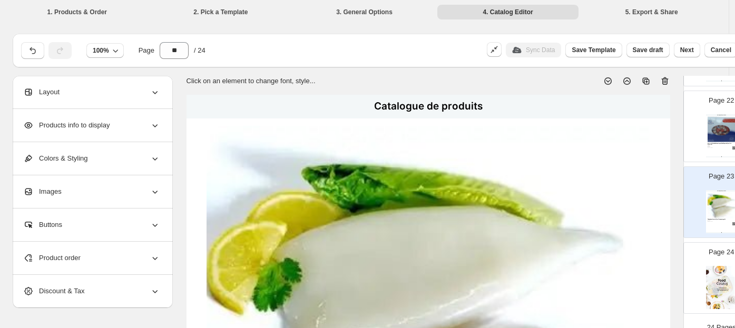
click at [526, 50] on div "Sync Data" at bounding box center [533, 50] width 55 height 15
click at [623, 48] on span "Save draft" at bounding box center [648, 50] width 31 height 8
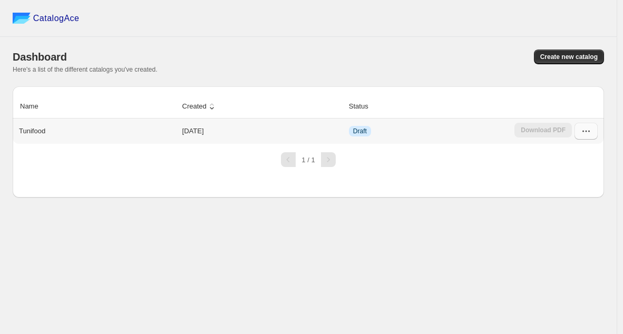
click at [578, 131] on button "button" at bounding box center [586, 131] width 23 height 17
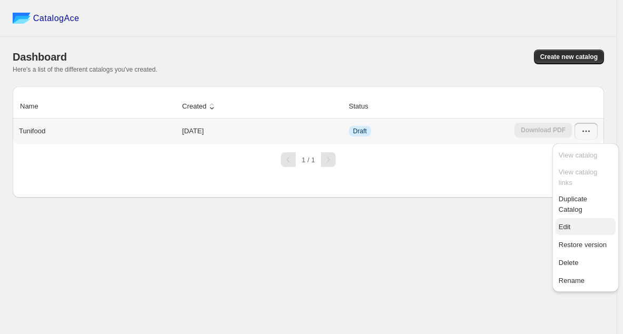
click at [581, 222] on span "Edit" at bounding box center [586, 227] width 54 height 11
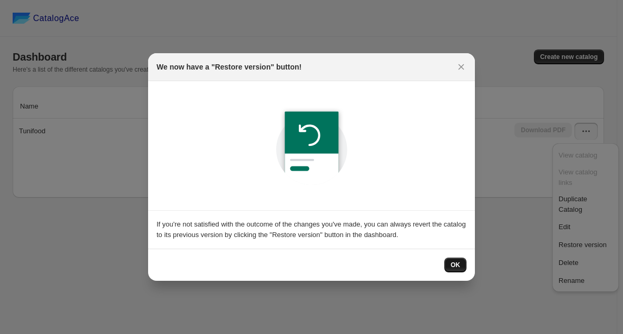
click at [449, 264] on button "OK" at bounding box center [455, 265] width 22 height 15
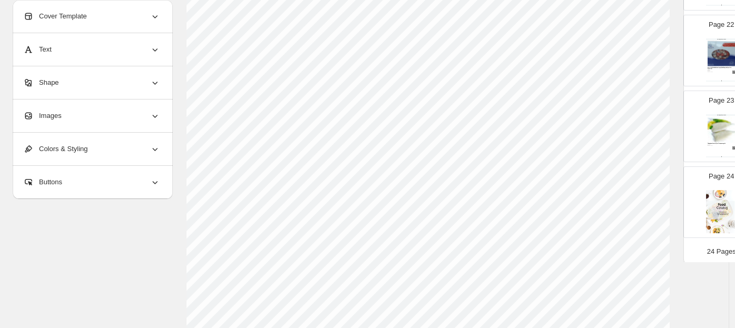
scroll to position [176, 0]
click at [623, 85] on div "Page 22 Catalogue de produits Surimi de Crabe Authentique | Goût Exquis & Quali…" at bounding box center [721, 50] width 75 height 71
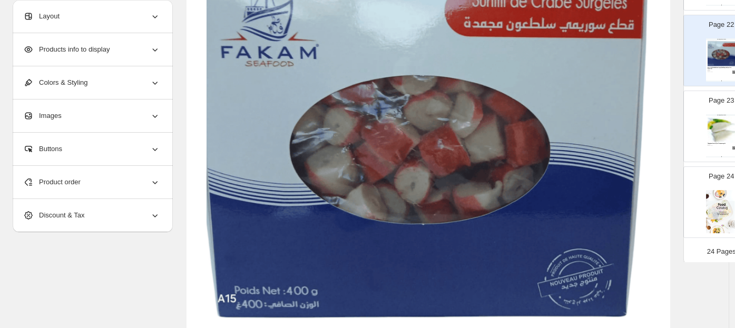
click at [623, 108] on div "Page 23 Catalogue de produits Tubes de calamars | mollusque surgelé 800g, vrac …" at bounding box center [717, 122] width 66 height 71
type input "**"
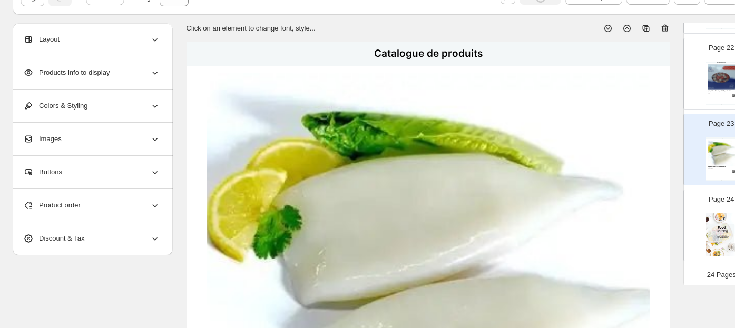
scroll to position [0, 0]
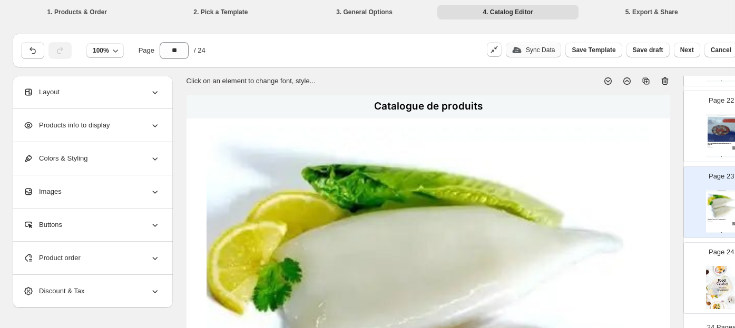
click at [532, 48] on div "Sync Data" at bounding box center [533, 50] width 43 height 8
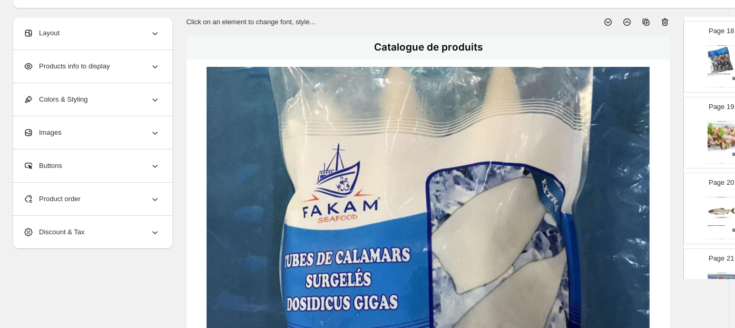
scroll to position [59, 0]
